Goal: Task Accomplishment & Management: Manage account settings

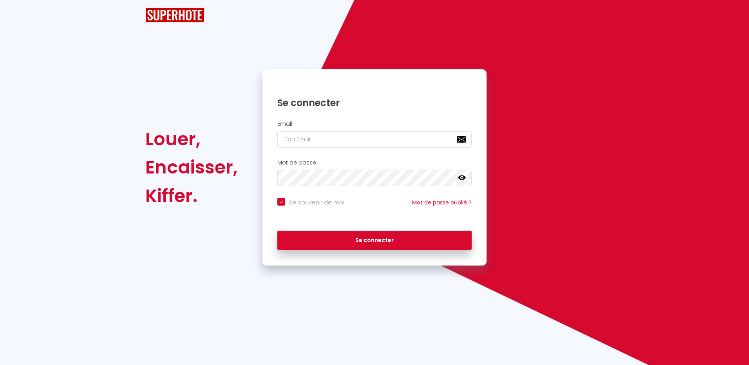
checkbox input "true"
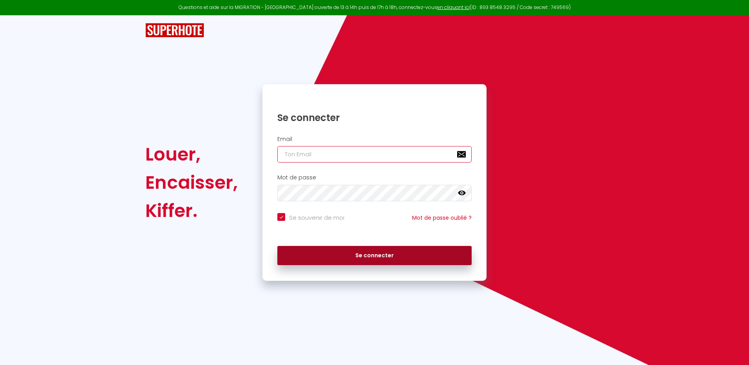
type input "[EMAIL_ADDRESS][DOMAIN_NAME]"
click at [382, 252] on button "Se connecter" at bounding box center [374, 256] width 194 height 20
checkbox input "true"
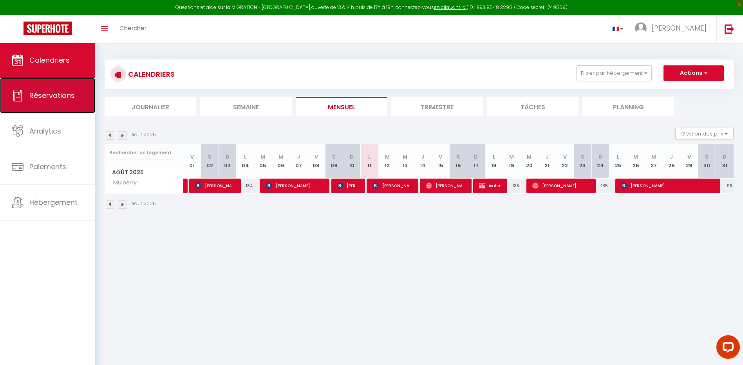
click at [56, 101] on link "Réservations" at bounding box center [47, 95] width 95 height 35
select select "not_cancelled"
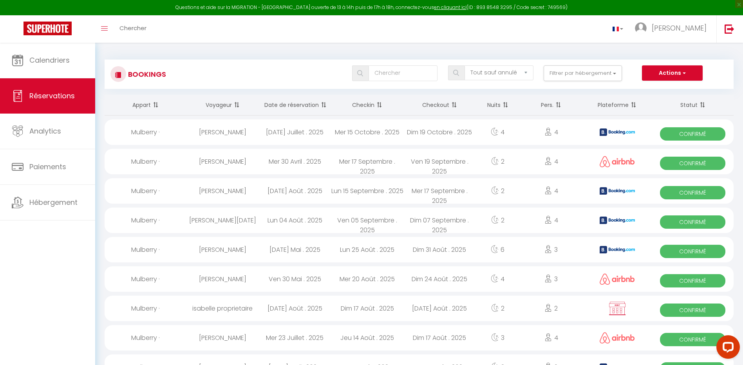
click at [295, 102] on th "Date de réservation" at bounding box center [295, 105] width 72 height 21
click at [373, 106] on th "Checkin" at bounding box center [367, 105] width 72 height 21
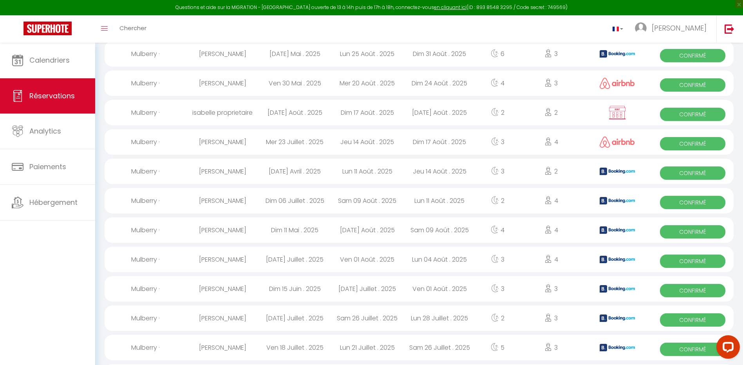
scroll to position [392, 0]
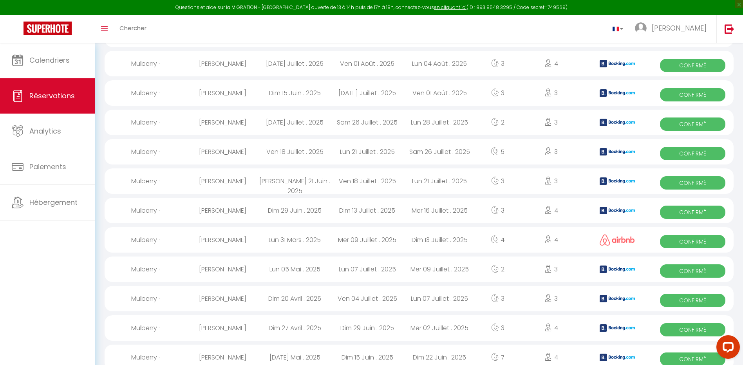
click at [708, 301] on span "Confirmé" at bounding box center [692, 300] width 65 height 13
select select "OK"
select select "KO"
select select "0"
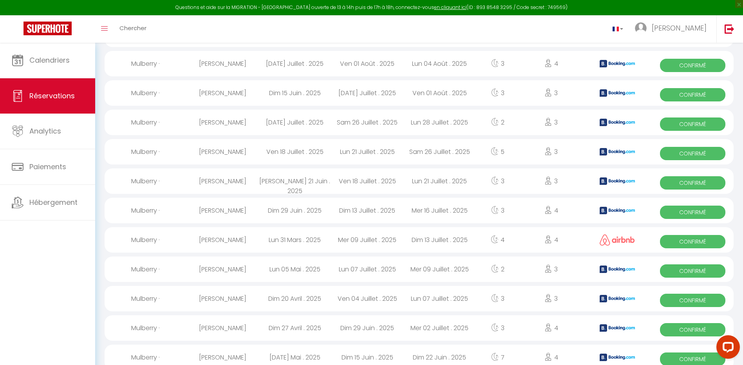
select select "1"
select select
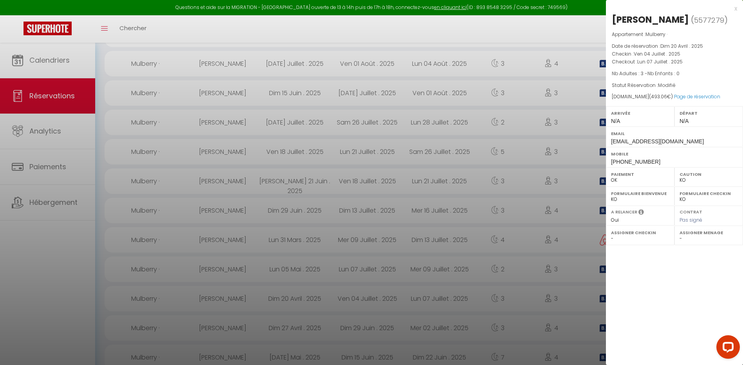
click at [53, 92] on div at bounding box center [371, 182] width 743 height 365
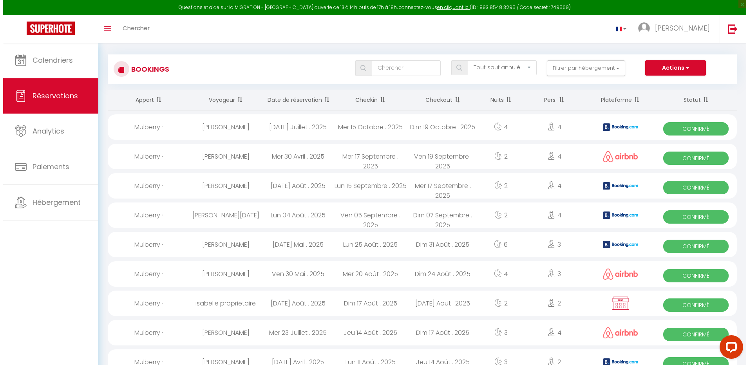
scroll to position [0, 0]
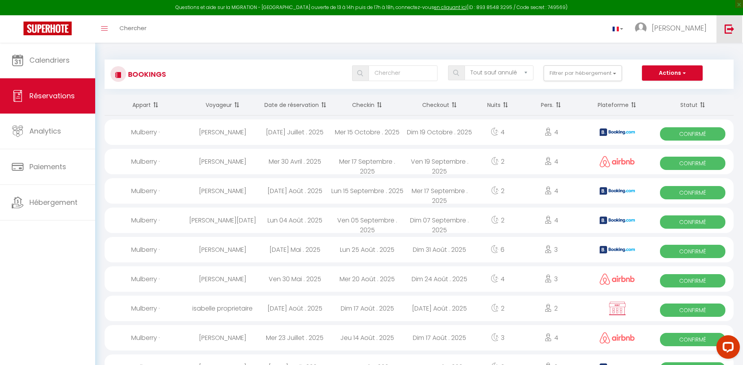
click at [728, 28] on img at bounding box center [730, 29] width 10 height 10
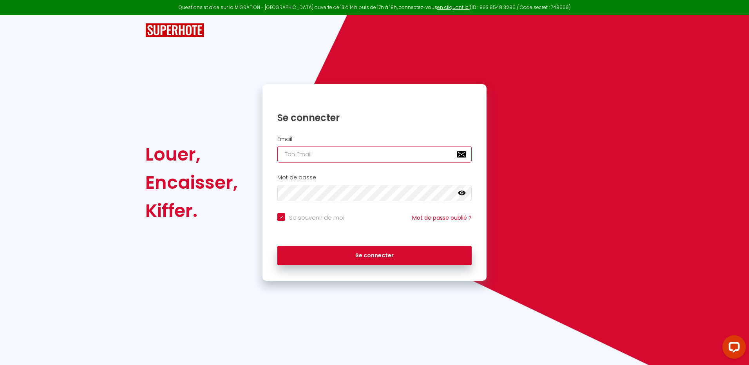
type input "[EMAIL_ADDRESS][DOMAIN_NAME]"
checkbox input "true"
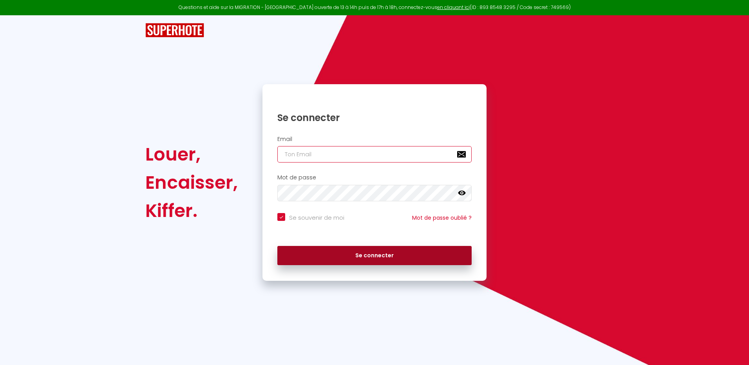
type input "[EMAIL_ADDRESS][DOMAIN_NAME]"
click at [358, 250] on button "Se connecter" at bounding box center [374, 256] width 194 height 20
checkbox input "true"
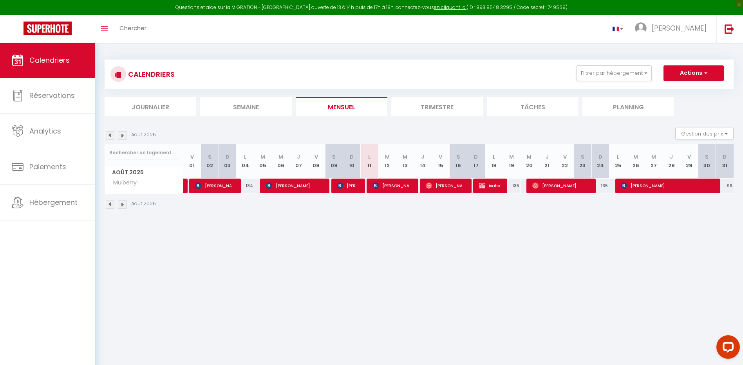
click at [109, 138] on img at bounding box center [110, 135] width 9 height 9
select select
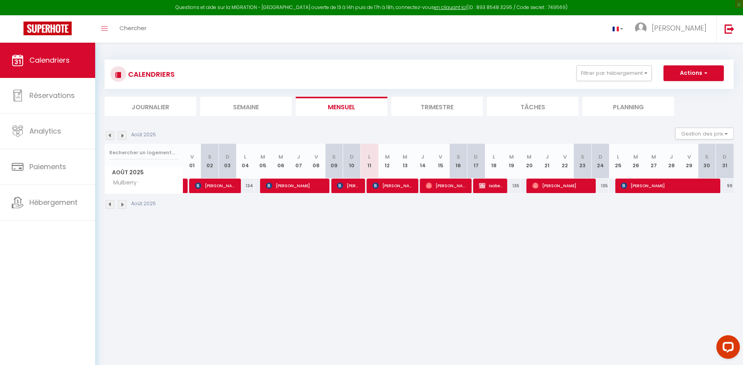
select select
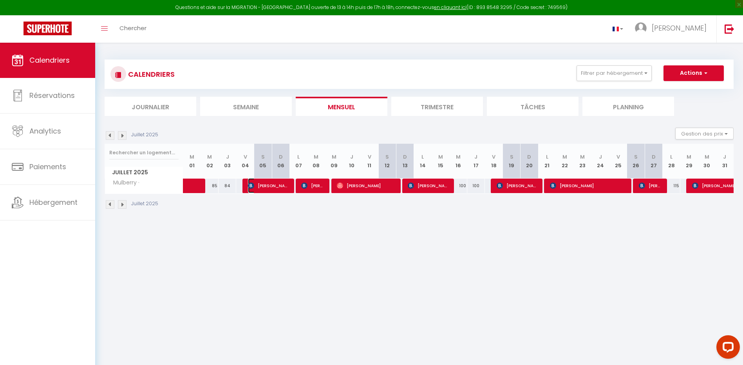
click at [278, 188] on span "[PERSON_NAME]" at bounding box center [268, 185] width 41 height 15
select select "OK"
select select "KO"
select select "0"
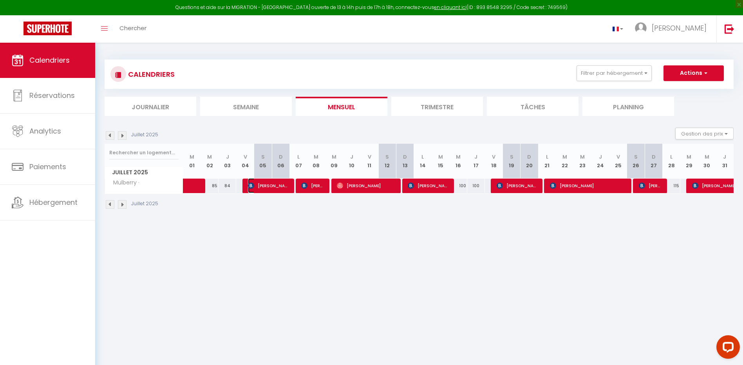
select select "1"
select select
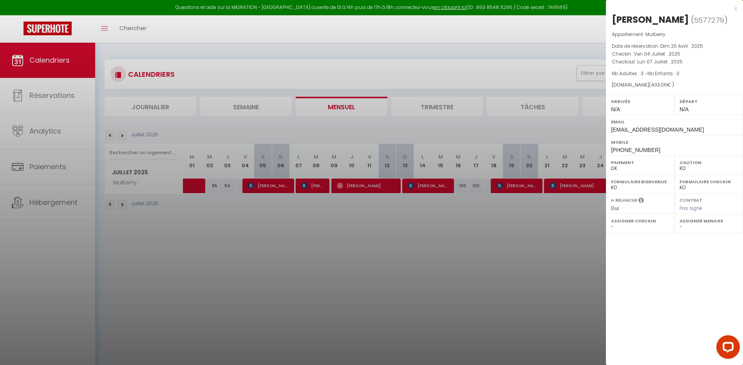
click at [278, 188] on div at bounding box center [371, 182] width 743 height 365
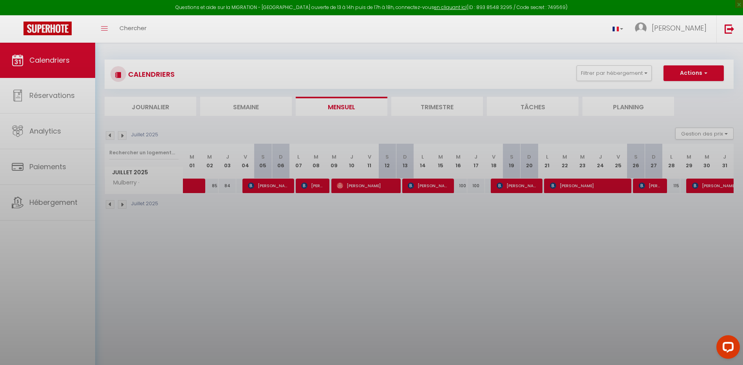
click at [278, 188] on div at bounding box center [371, 182] width 743 height 365
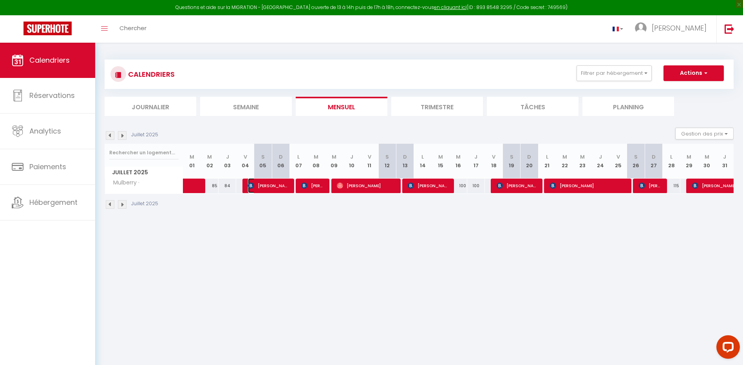
click at [272, 186] on span "[PERSON_NAME]" at bounding box center [268, 185] width 41 height 15
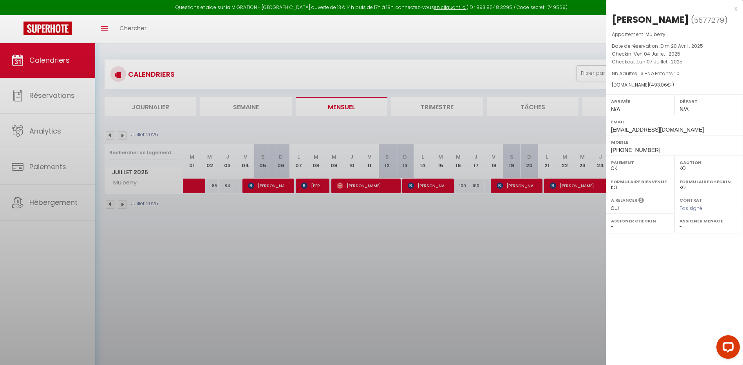
click at [272, 186] on div at bounding box center [371, 182] width 743 height 365
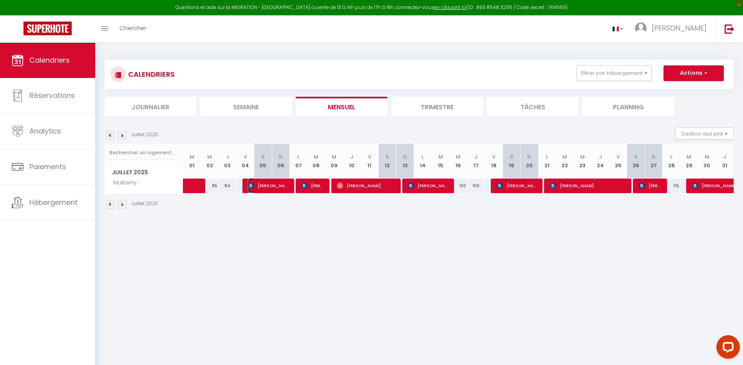
click at [272, 186] on span "[PERSON_NAME]" at bounding box center [268, 185] width 41 height 15
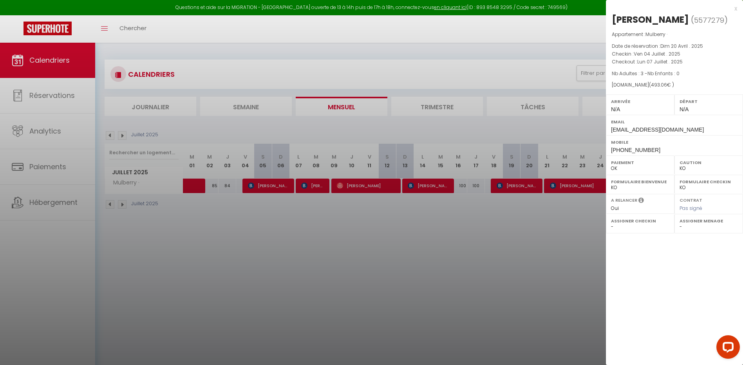
click at [277, 191] on div at bounding box center [371, 182] width 743 height 365
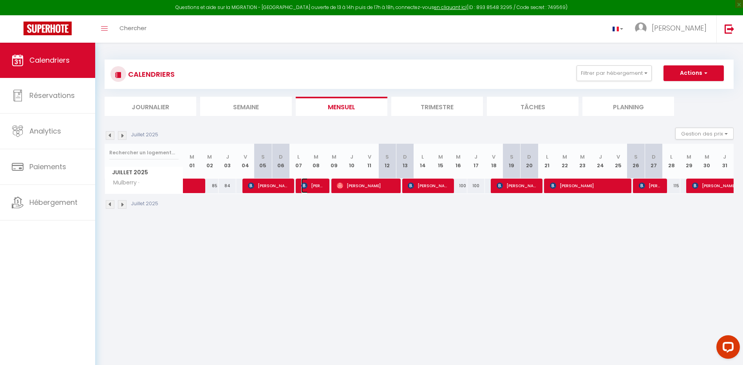
click at [307, 190] on span "[PERSON_NAME]" at bounding box center [313, 185] width 24 height 15
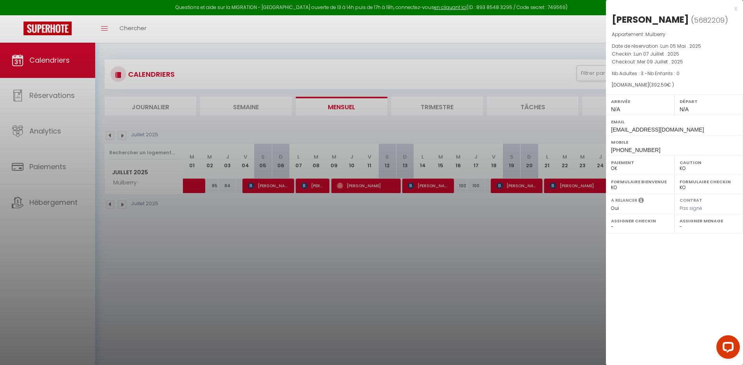
click at [258, 180] on div at bounding box center [371, 182] width 743 height 365
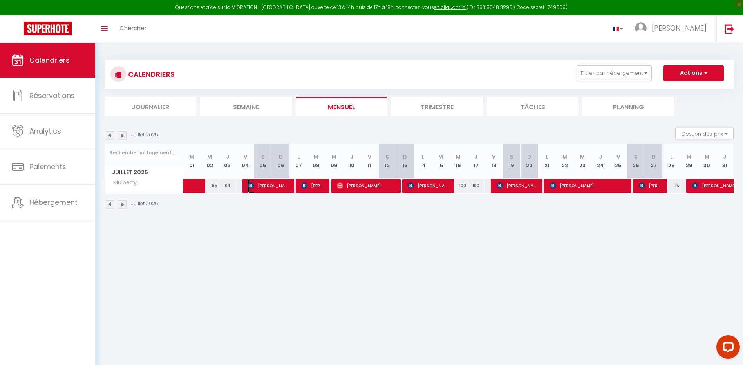
click at [269, 190] on span "[PERSON_NAME]" at bounding box center [268, 185] width 41 height 15
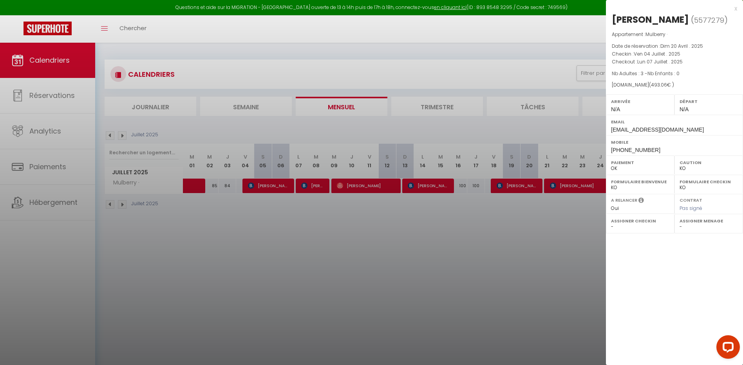
click at [313, 185] on div at bounding box center [371, 182] width 743 height 365
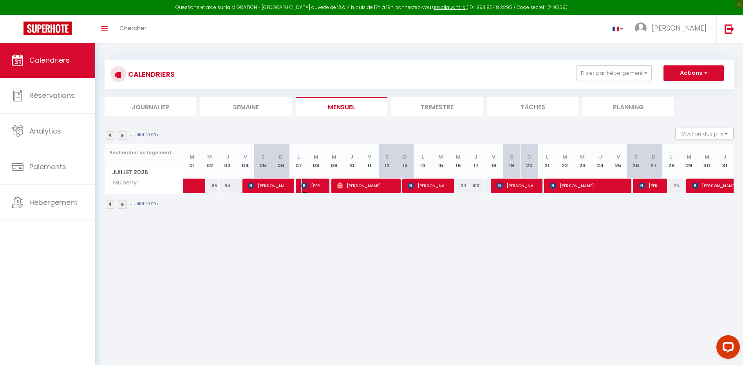
click at [315, 188] on span "[PERSON_NAME]" at bounding box center [313, 185] width 24 height 15
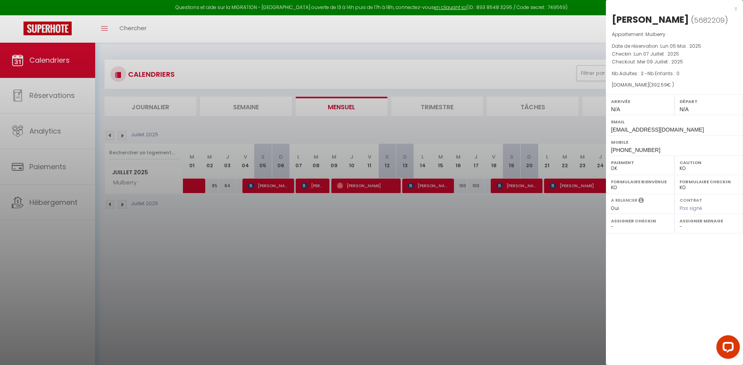
click at [321, 190] on div at bounding box center [371, 182] width 743 height 365
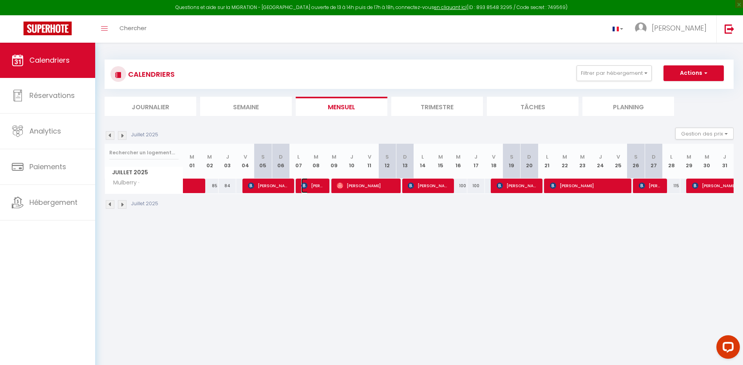
click at [321, 190] on span "[PERSON_NAME]" at bounding box center [313, 185] width 24 height 15
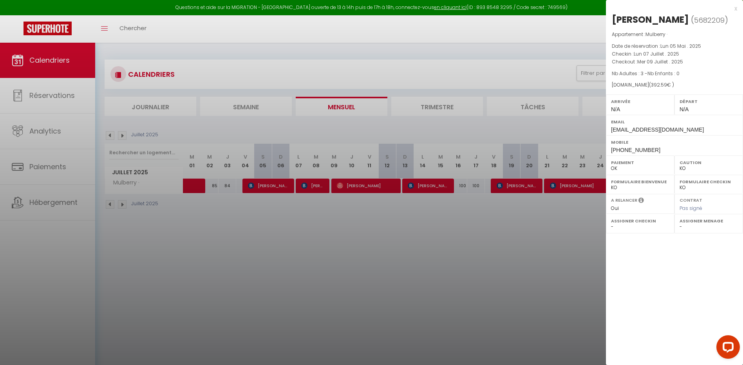
click at [372, 191] on div at bounding box center [371, 182] width 743 height 365
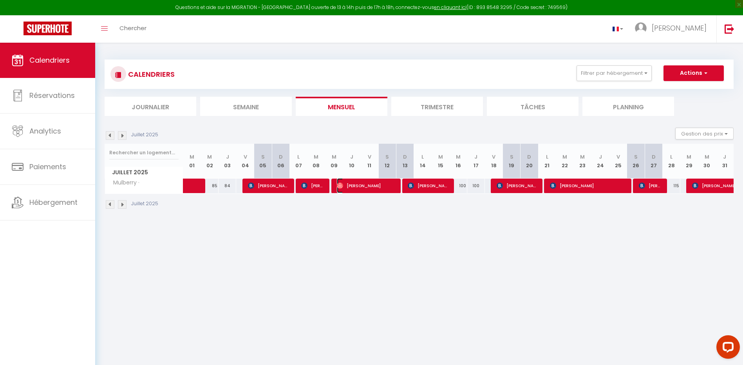
click at [372, 188] on span "[PERSON_NAME]" at bounding box center [366, 185] width 59 height 15
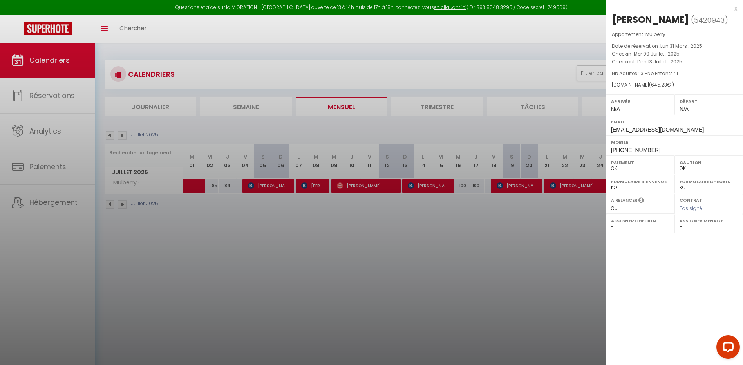
click at [357, 190] on div at bounding box center [371, 182] width 743 height 365
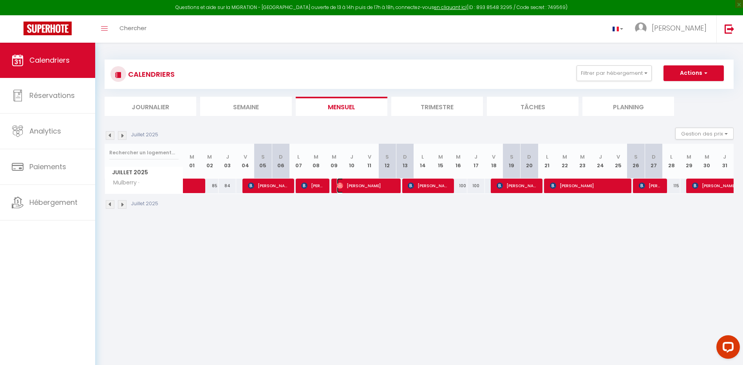
click at [373, 187] on span "[PERSON_NAME]" at bounding box center [366, 185] width 59 height 15
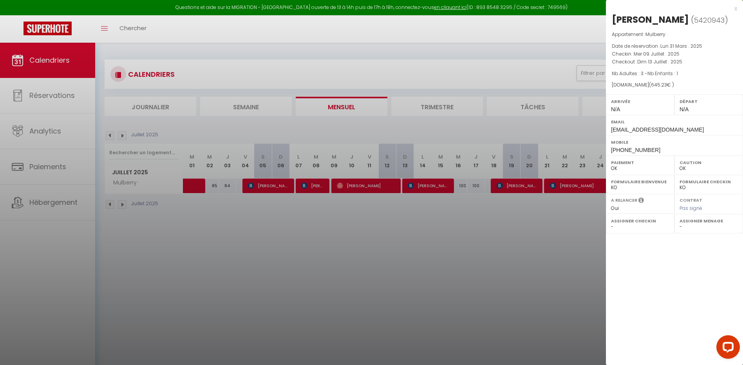
click at [315, 186] on div at bounding box center [371, 182] width 743 height 365
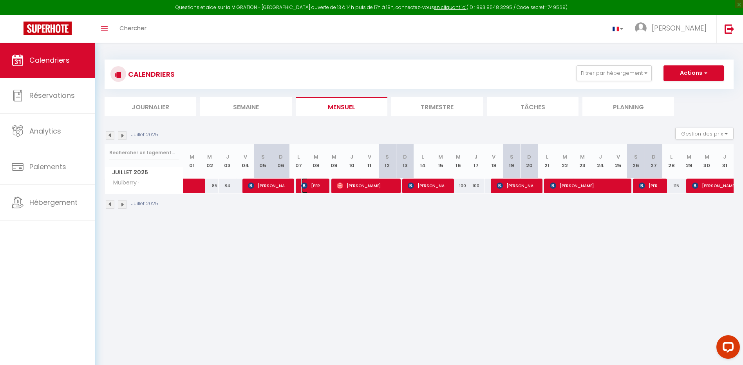
click at [315, 187] on span "[PERSON_NAME]" at bounding box center [313, 185] width 24 height 15
select select "KO"
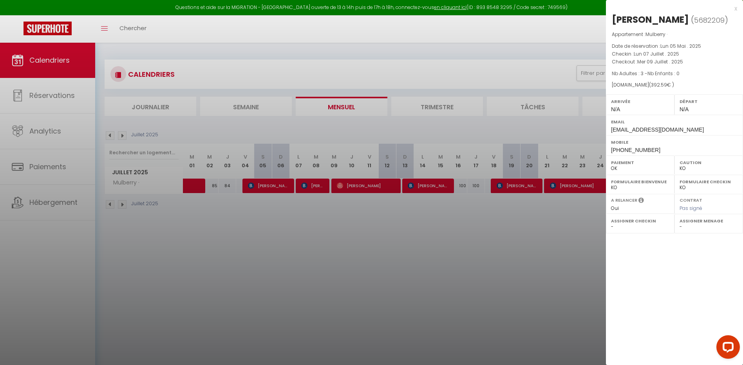
click at [278, 182] on div at bounding box center [371, 182] width 743 height 365
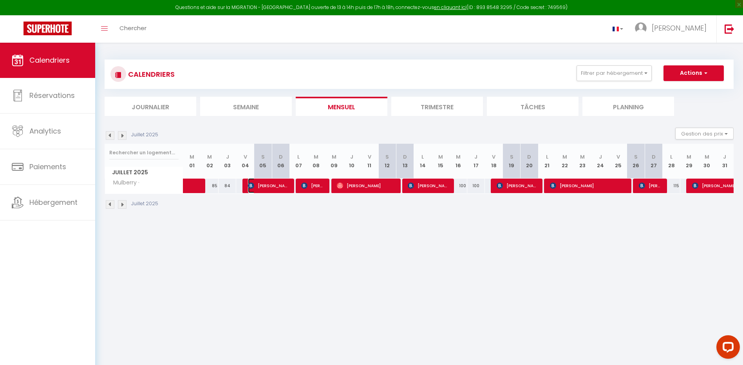
click at [280, 187] on span "[PERSON_NAME]" at bounding box center [268, 185] width 41 height 15
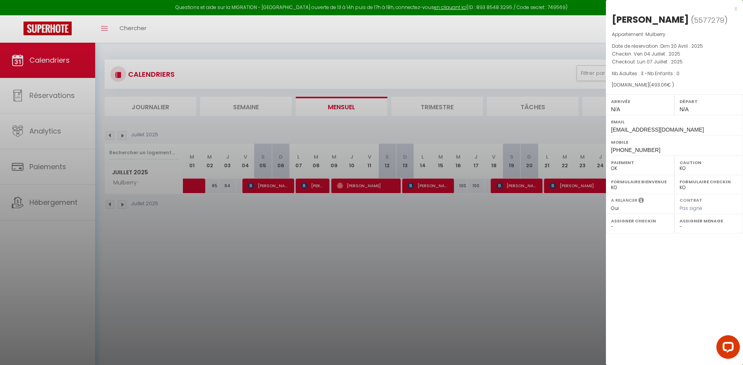
click at [56, 163] on div at bounding box center [371, 182] width 743 height 365
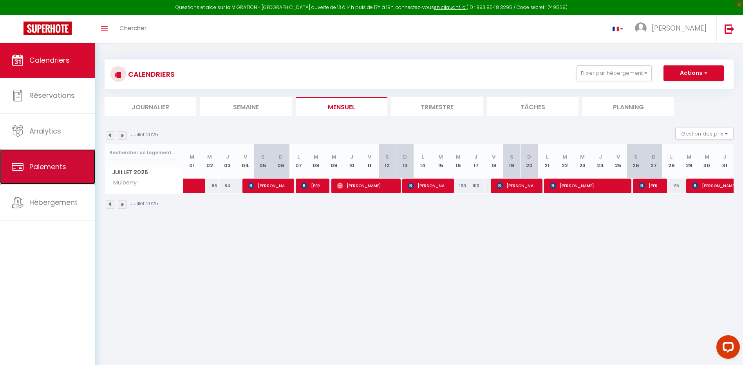
click at [55, 164] on span "Paiements" at bounding box center [47, 167] width 37 height 10
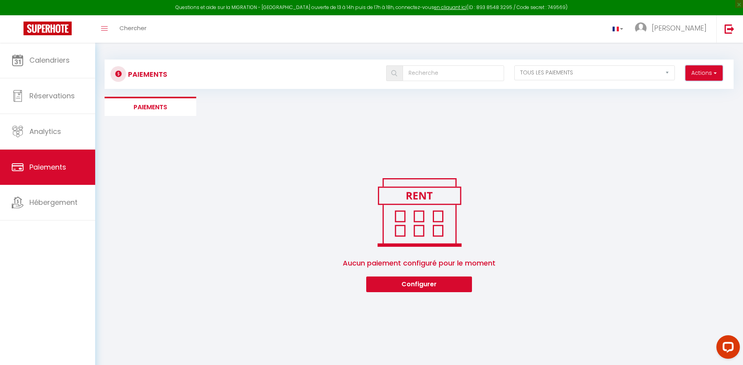
click at [698, 73] on button "Actions" at bounding box center [704, 73] width 37 height 16
click at [574, 75] on select "EN ATTENTE PAYÉ TOUS LES PAIEMENTS" at bounding box center [595, 72] width 161 height 15
select select "1"
click at [515, 65] on select "EN ATTENTE PAYÉ TOUS LES PAIEMENTS" at bounding box center [595, 72] width 161 height 15
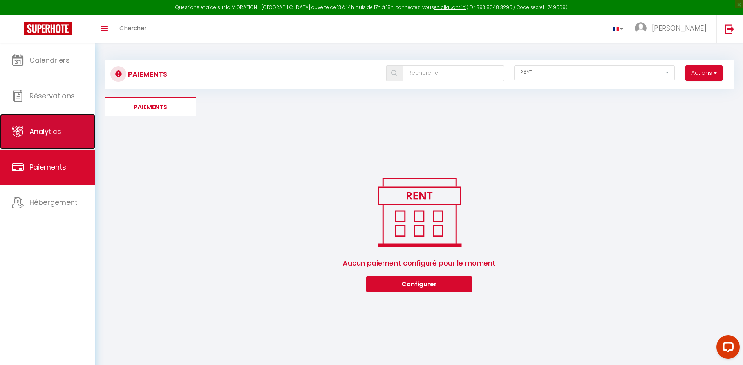
click at [45, 133] on span "Analytics" at bounding box center [45, 132] width 32 height 10
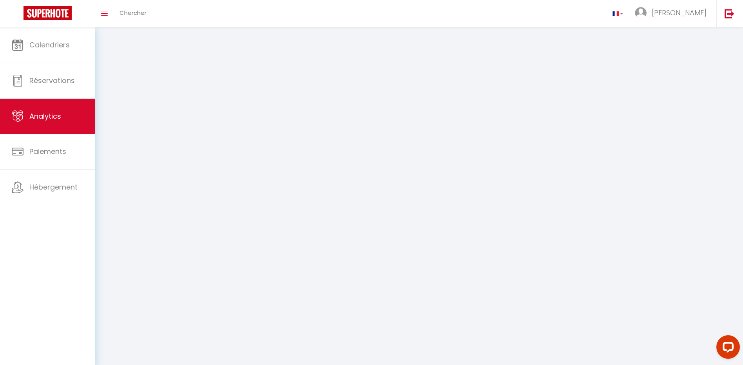
select select "2025"
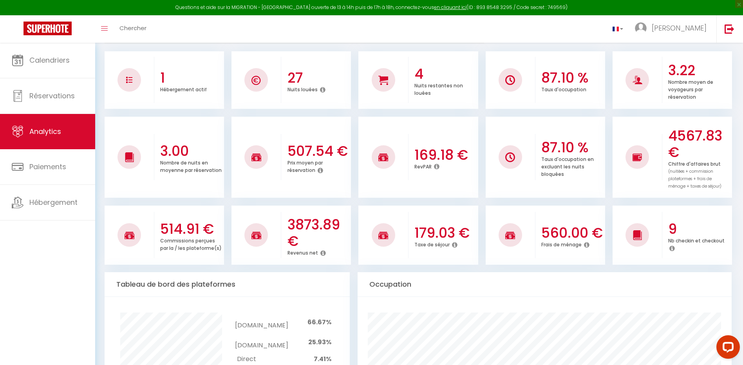
scroll to position [118, 0]
click at [551, 231] on h3 "560.00 €" at bounding box center [573, 233] width 62 height 16
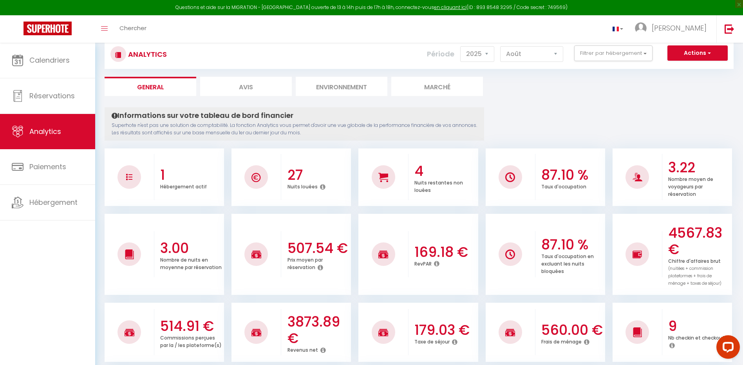
scroll to position [0, 0]
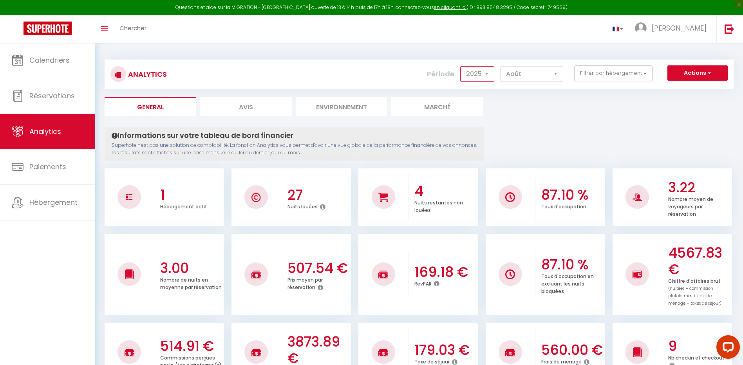
click at [489, 71] on select "2014 2015 2016 2017 2018 2019 2020 2021 2022 2023 2024 2025 2026 2027" at bounding box center [477, 74] width 34 height 16
click at [558, 74] on select "[PERSON_NAME] Mars [PERSON_NAME] Juin Juillet Août Septembre Octobre Novembre D…" at bounding box center [531, 74] width 63 height 16
select select "7"
click at [501, 66] on select "[PERSON_NAME] Mars [PERSON_NAME] Juin Juillet Août Septembre Octobre Novembre D…" at bounding box center [531, 74] width 63 height 16
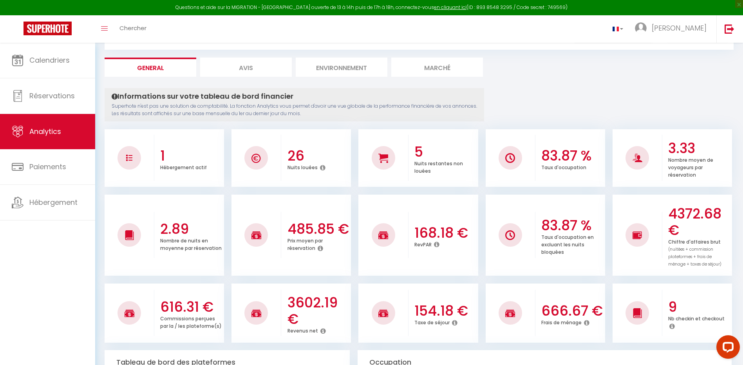
scroll to position [78, 0]
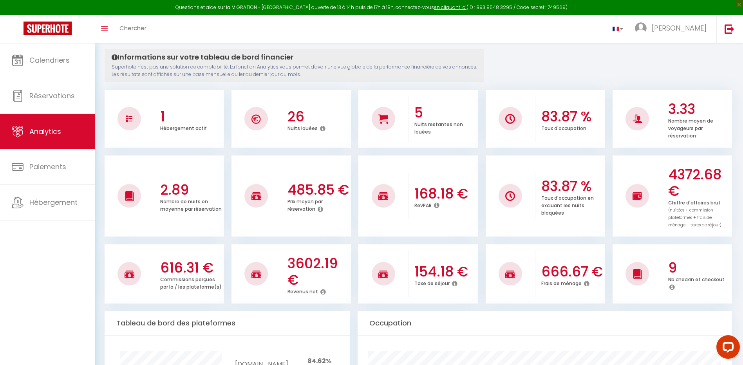
click at [562, 277] on h3 "666.67 €" at bounding box center [573, 272] width 62 height 16
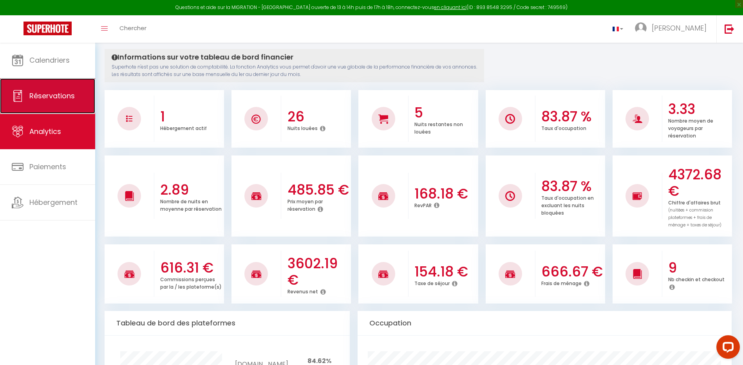
click at [62, 98] on span "Réservations" at bounding box center [51, 96] width 45 height 10
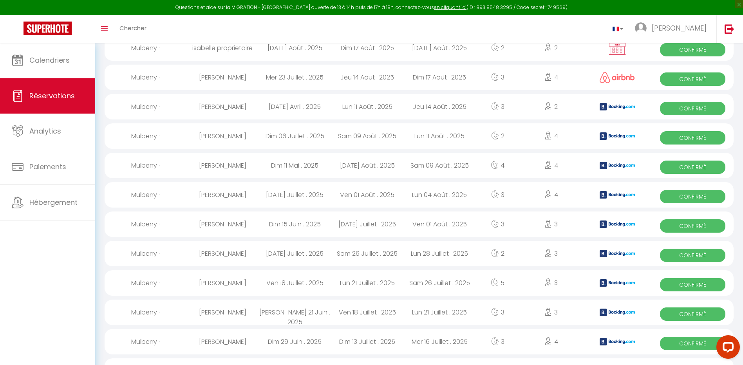
scroll to position [259, 0]
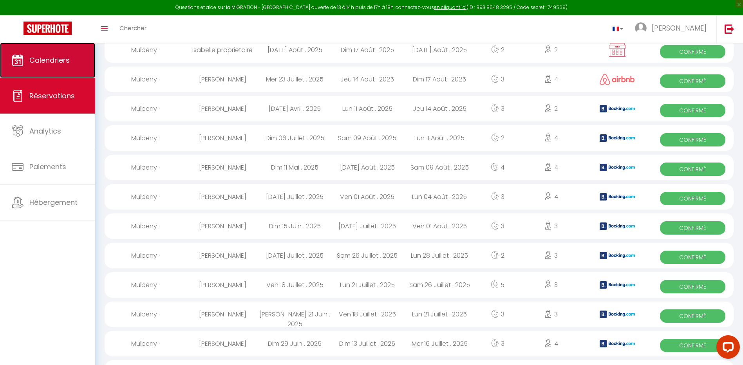
click at [56, 58] on span "Calendriers" at bounding box center [49, 60] width 40 height 10
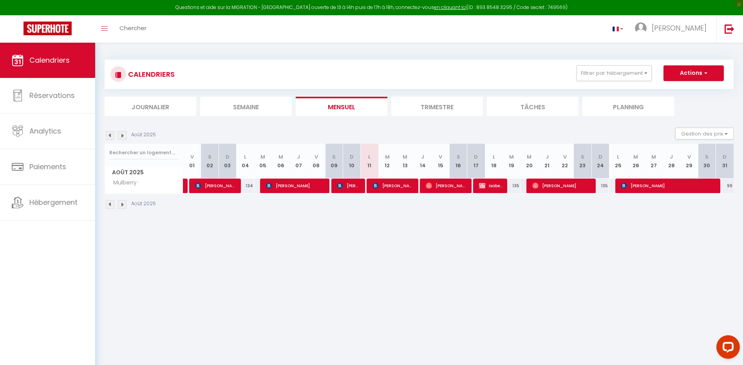
click at [109, 134] on img at bounding box center [110, 135] width 9 height 9
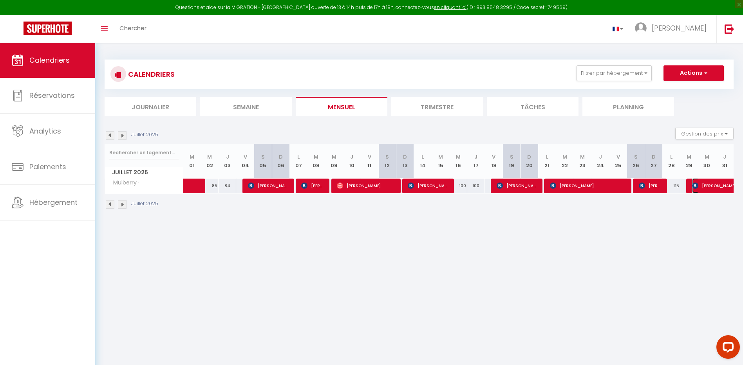
click at [714, 188] on span "[PERSON_NAME]" at bounding box center [719, 185] width 54 height 15
select select "OK"
select select "KO"
select select "0"
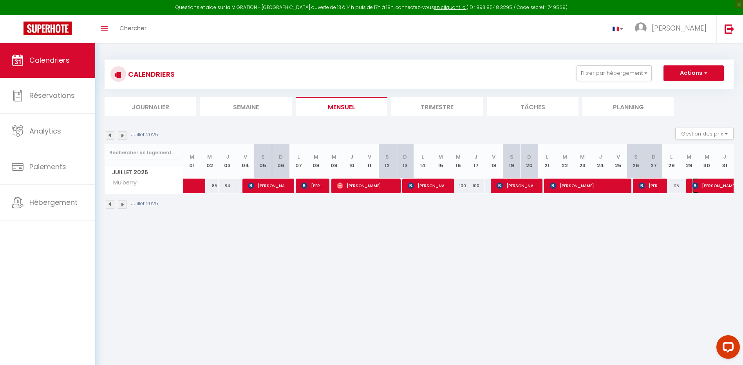
select select "1"
select select
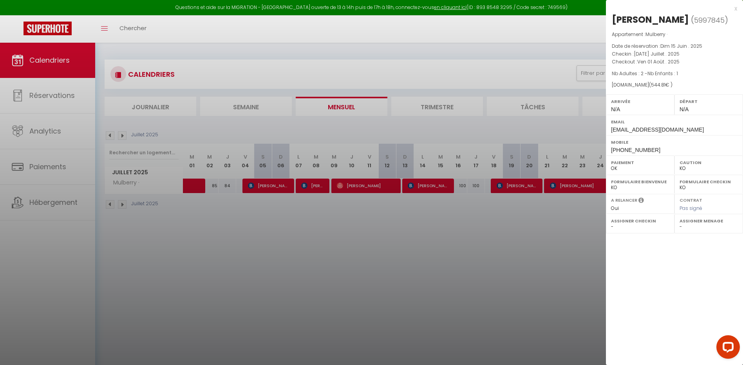
click at [555, 229] on div at bounding box center [371, 182] width 743 height 365
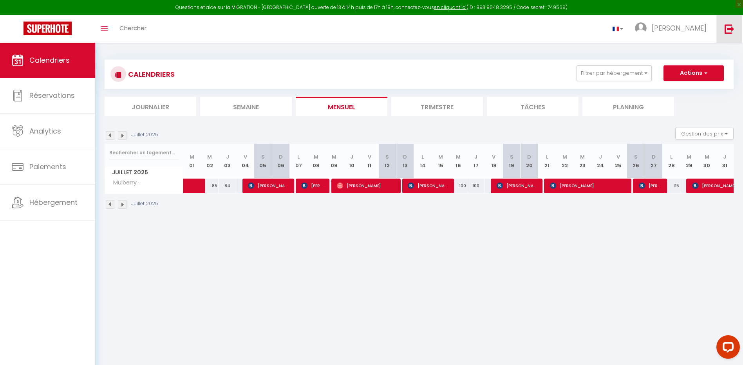
click at [729, 31] on img at bounding box center [730, 29] width 10 height 10
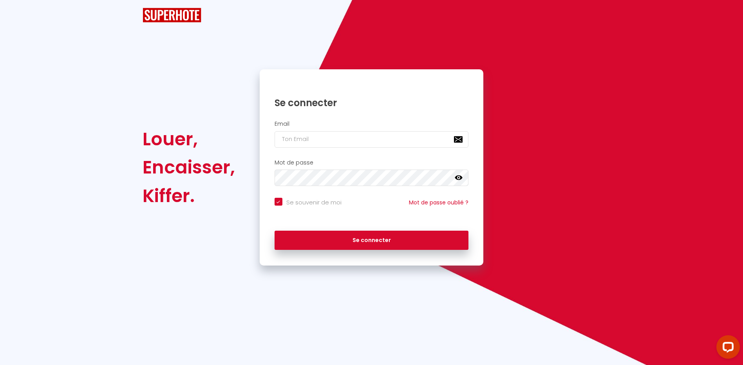
checkbox input "true"
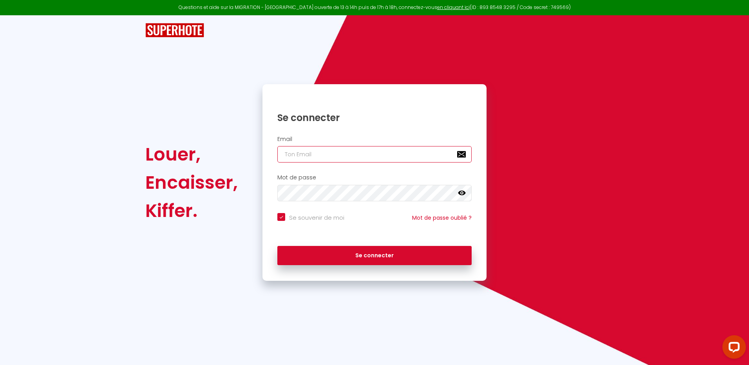
type input "[EMAIL_ADDRESS][DOMAIN_NAME]"
checkbox input "true"
